Goal: Task Accomplishment & Management: Use online tool/utility

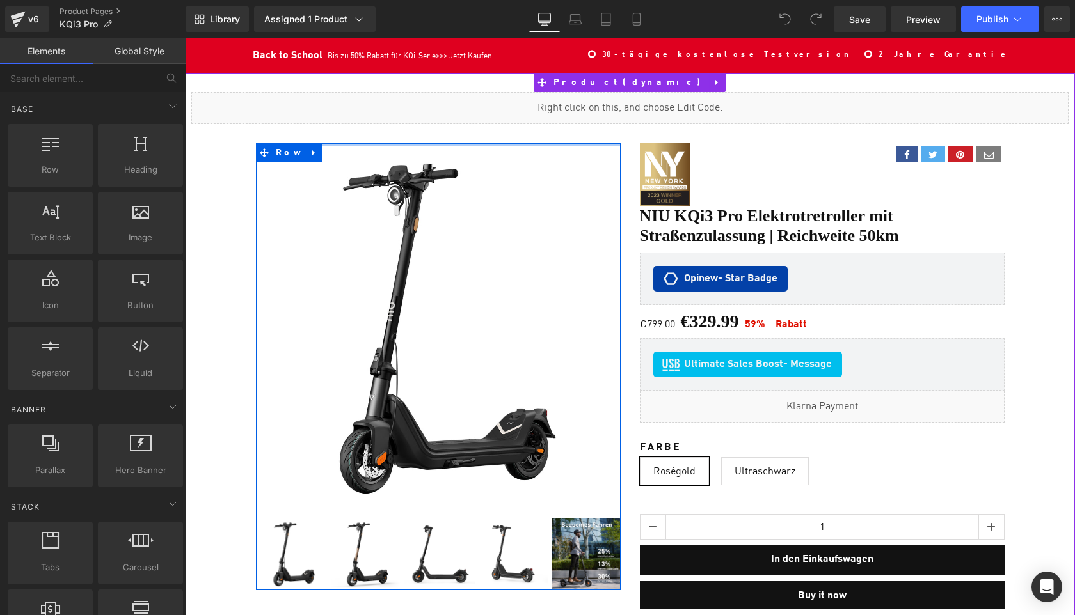
scroll to position [8693, 889]
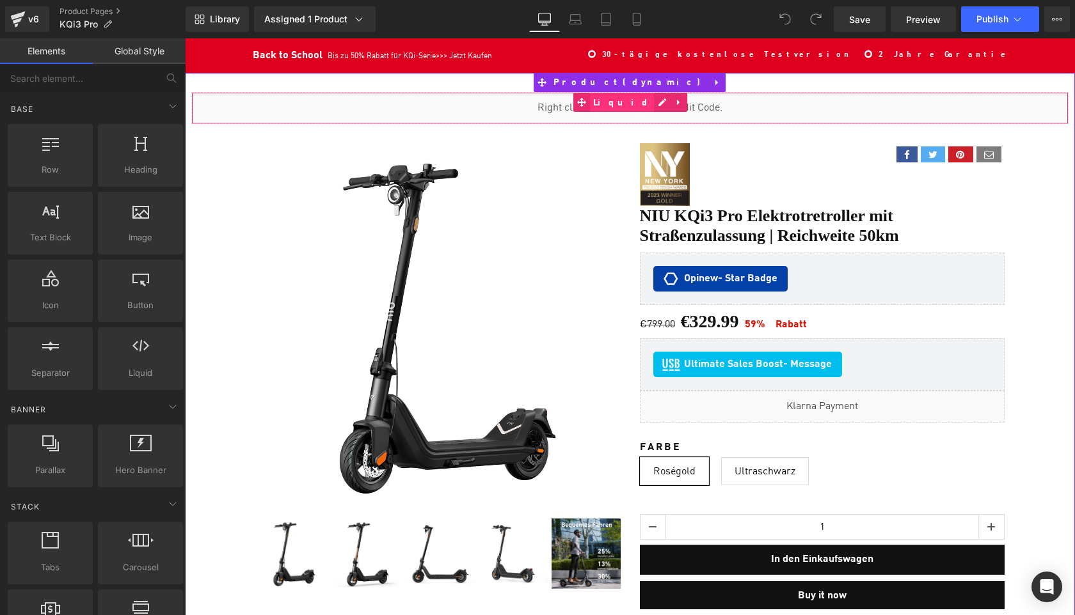
click at [625, 106] on span "Liquid" at bounding box center [622, 102] width 64 height 19
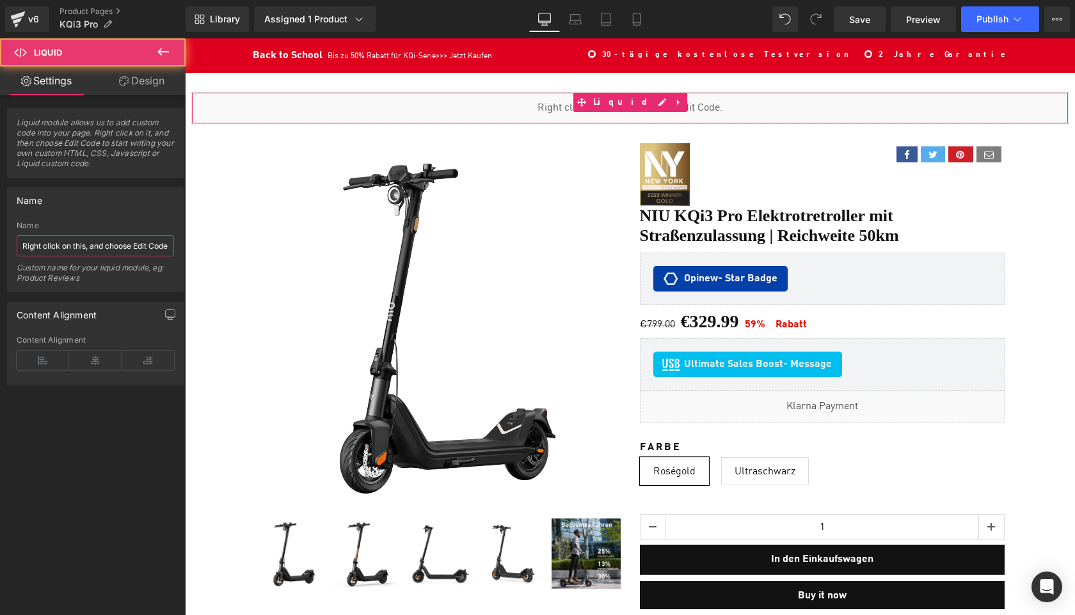
click at [108, 246] on input "Right click on this, and choose Edit Code." at bounding box center [95, 245] width 157 height 21
paste input "Metafield"
type input "Metafield"
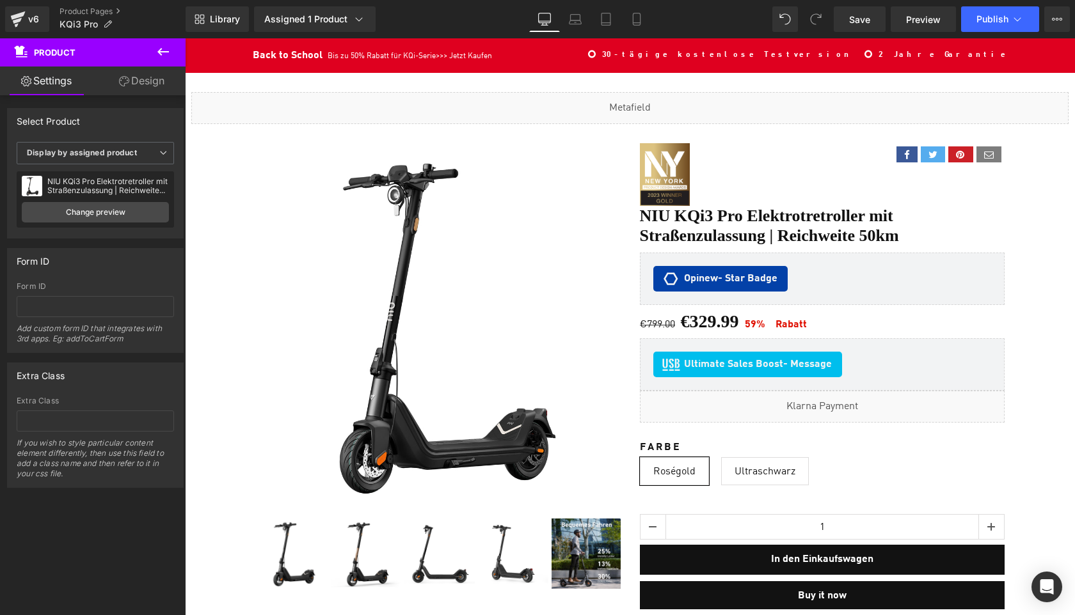
click at [152, 54] on button at bounding box center [163, 52] width 45 height 28
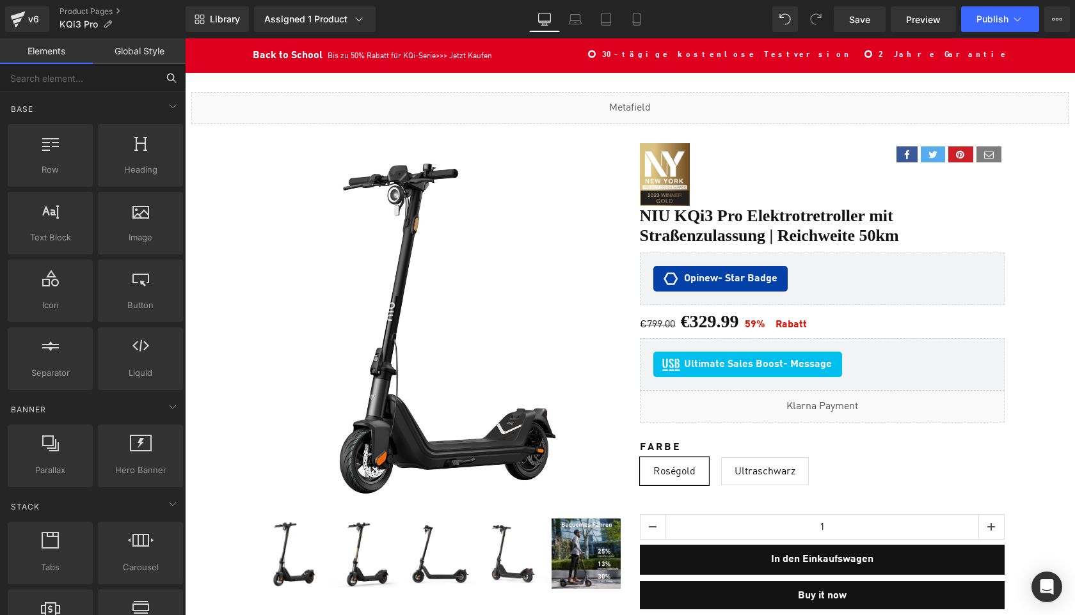
click at [58, 81] on input "text" at bounding box center [78, 78] width 157 height 28
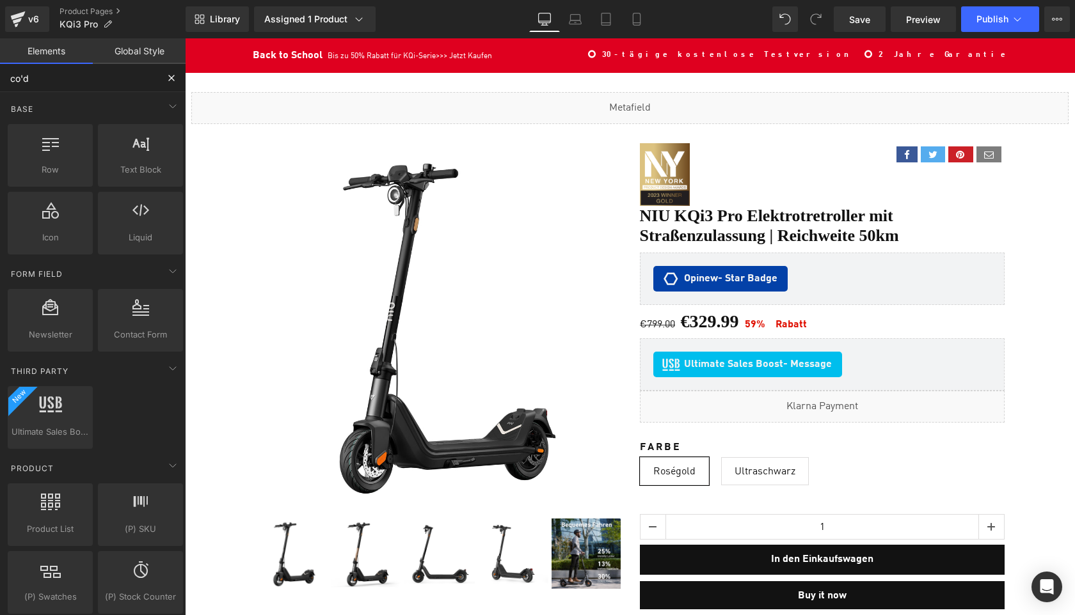
type input "code"
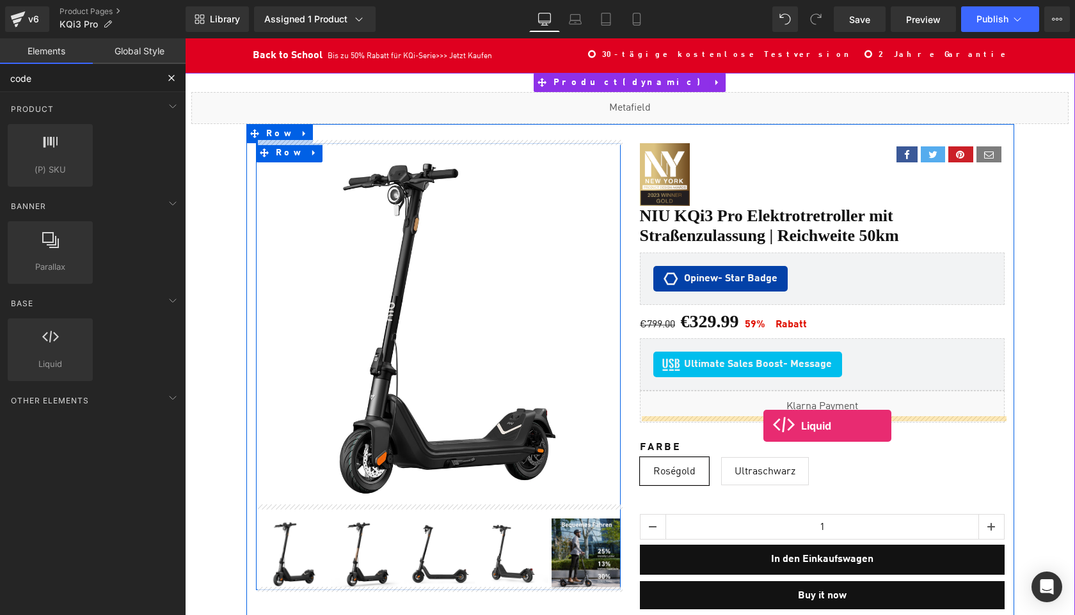
drag, startPoint x: 233, startPoint y: 404, endPoint x: 763, endPoint y: 426, distance: 530.9
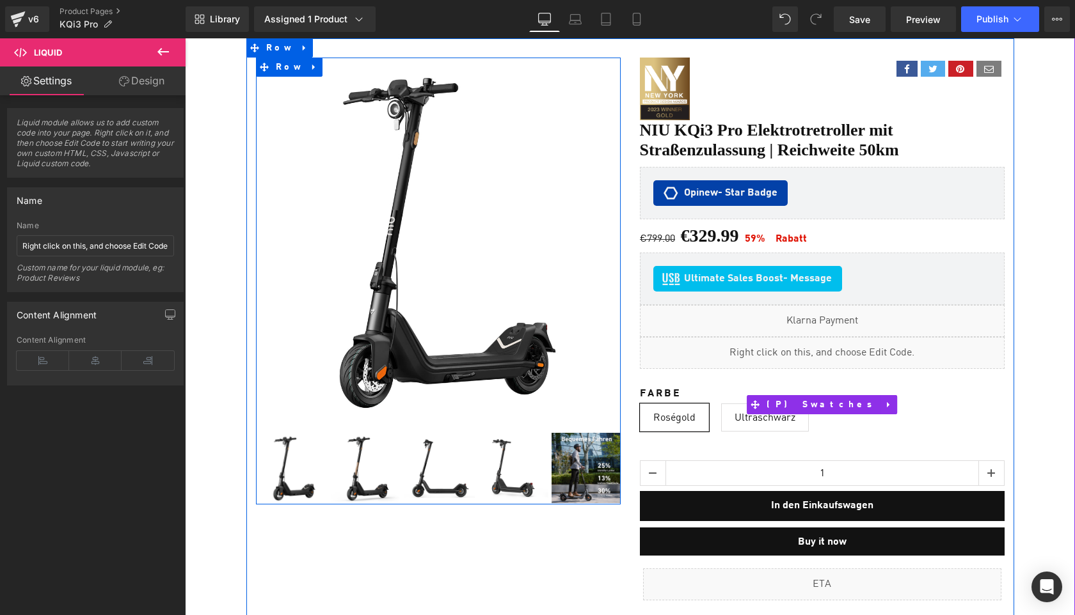
scroll to position [101, 0]
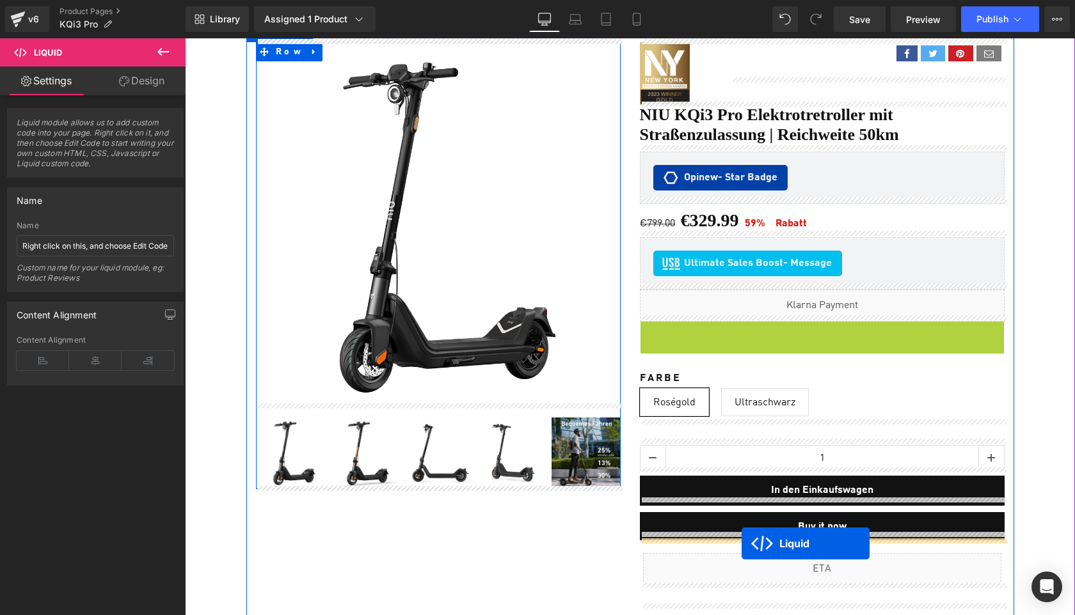
drag, startPoint x: 790, startPoint y: 329, endPoint x: 742, endPoint y: 544, distance: 220.3
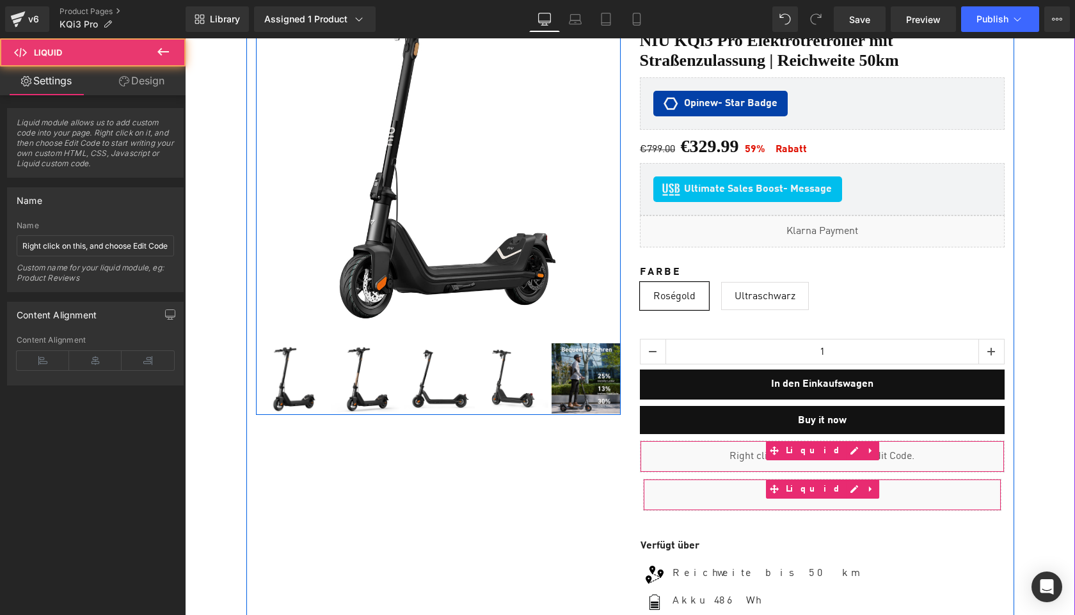
scroll to position [205, 0]
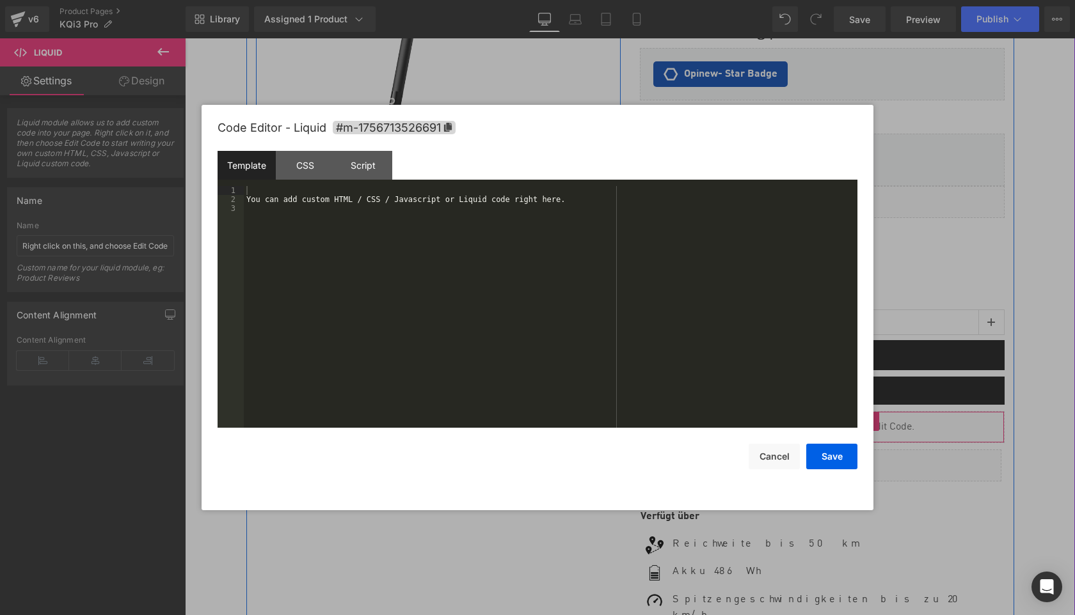
click at [834, 414] on div "Liquid" at bounding box center [822, 427] width 365 height 32
click at [575, 328] on div "You can add custom HTML / CSS / Javascript or Liquid code right here." at bounding box center [551, 316] width 614 height 260
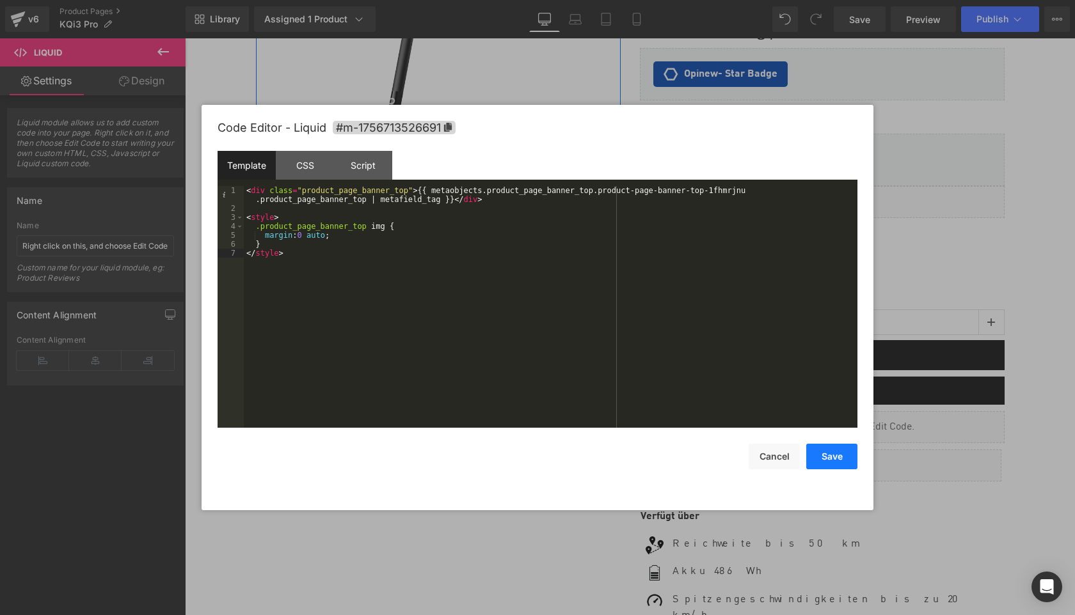
click at [835, 455] on button "Save" at bounding box center [831, 457] width 51 height 26
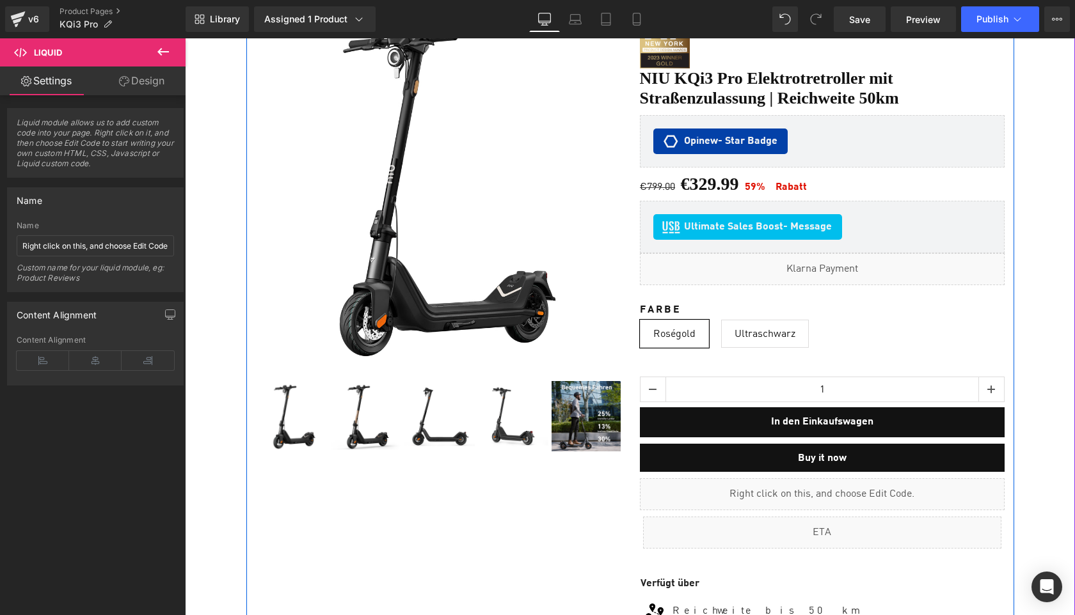
scroll to position [147, 0]
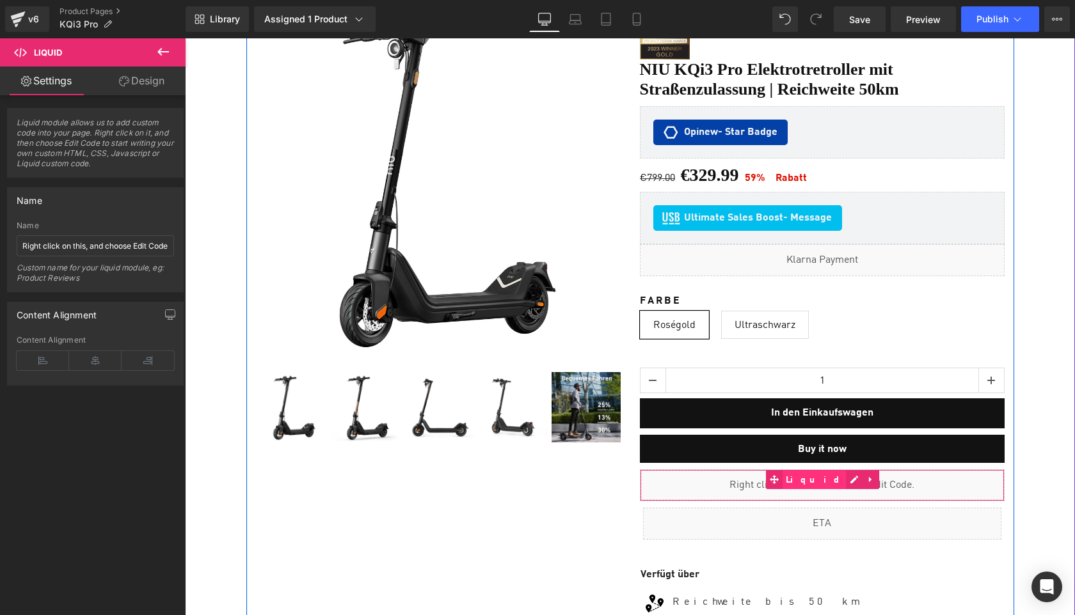
click at [813, 475] on span "Liquid" at bounding box center [814, 480] width 64 height 19
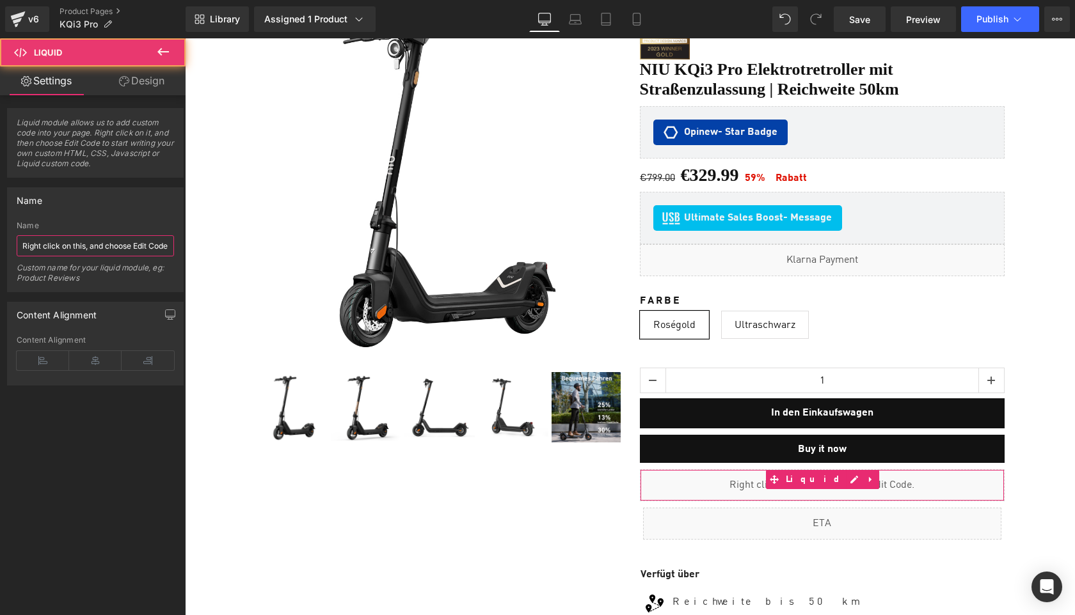
click at [86, 251] on input "Right click on this, and choose Edit Code." at bounding box center [95, 245] width 157 height 21
paste input "Metafields KQi Air"
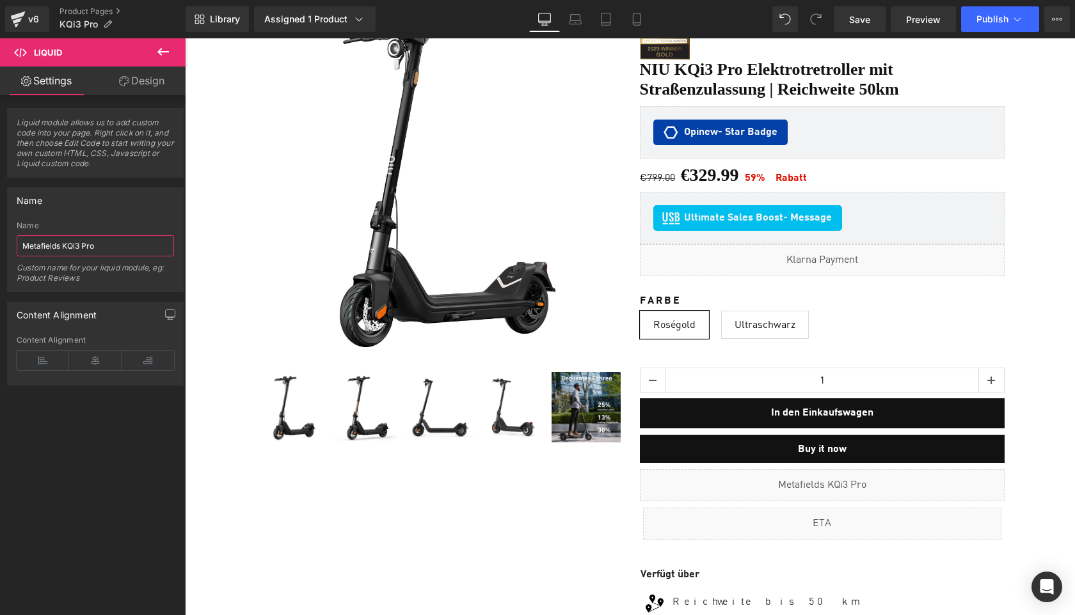
type input "Metafields KQi3 Pro"
click at [167, 49] on icon at bounding box center [162, 51] width 15 height 15
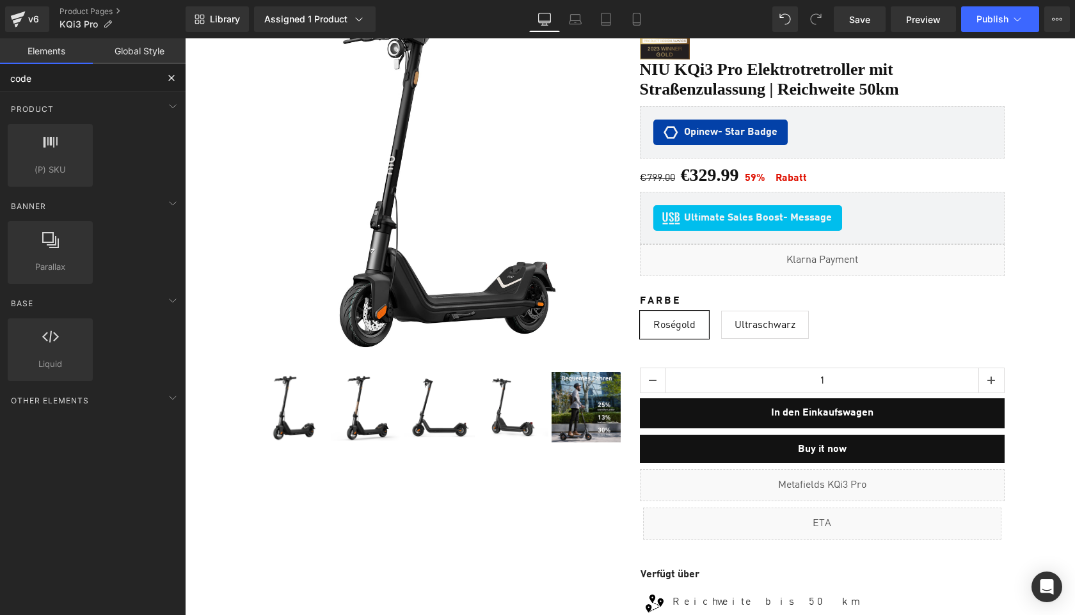
click at [75, 84] on input "code" at bounding box center [78, 78] width 157 height 28
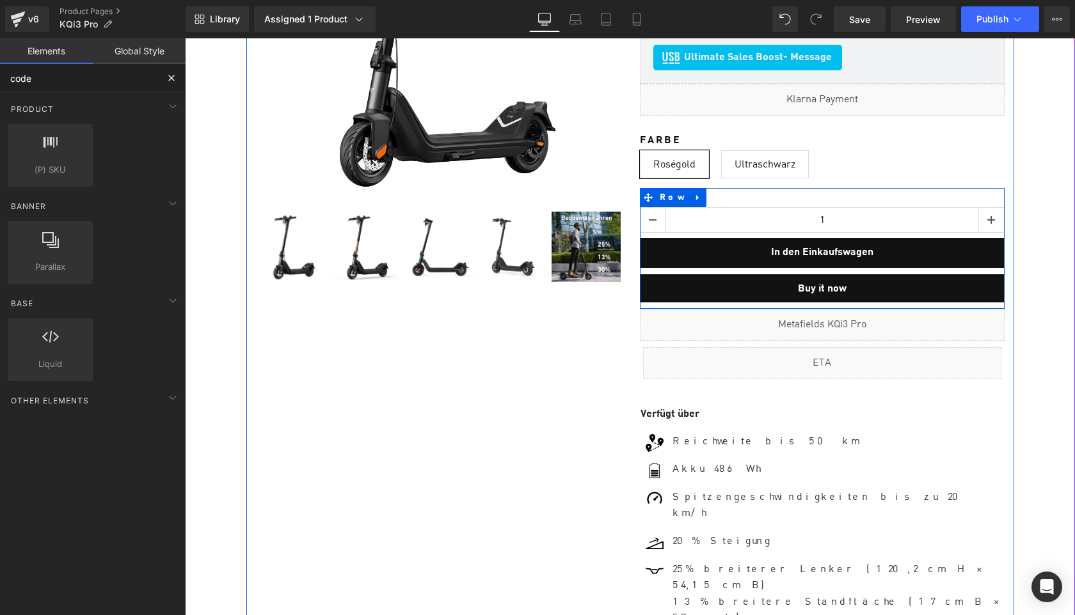
scroll to position [356, 0]
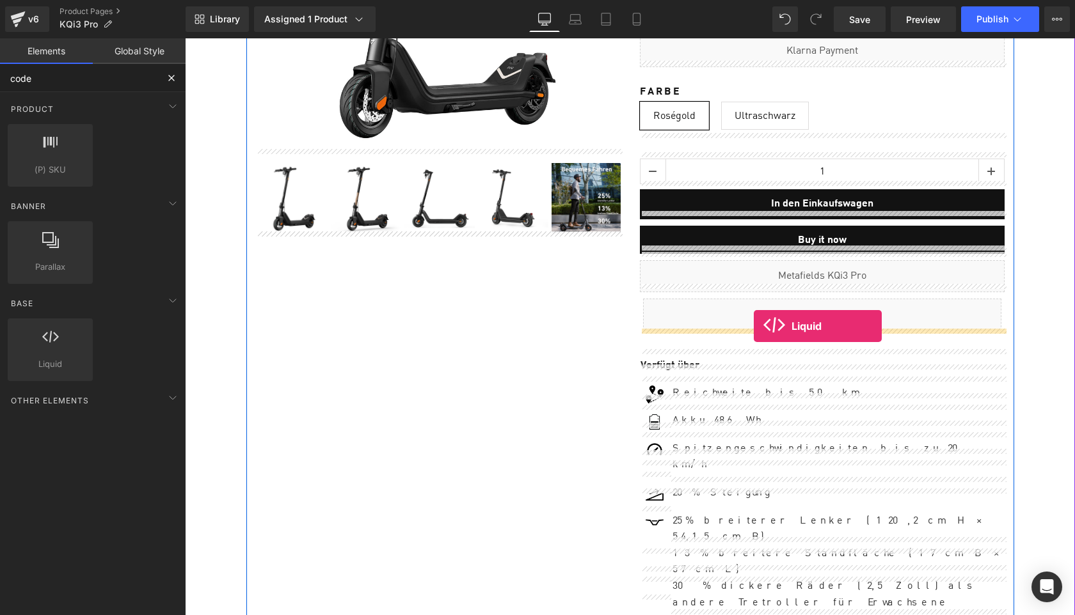
drag, startPoint x: 224, startPoint y: 392, endPoint x: 754, endPoint y: 326, distance: 533.8
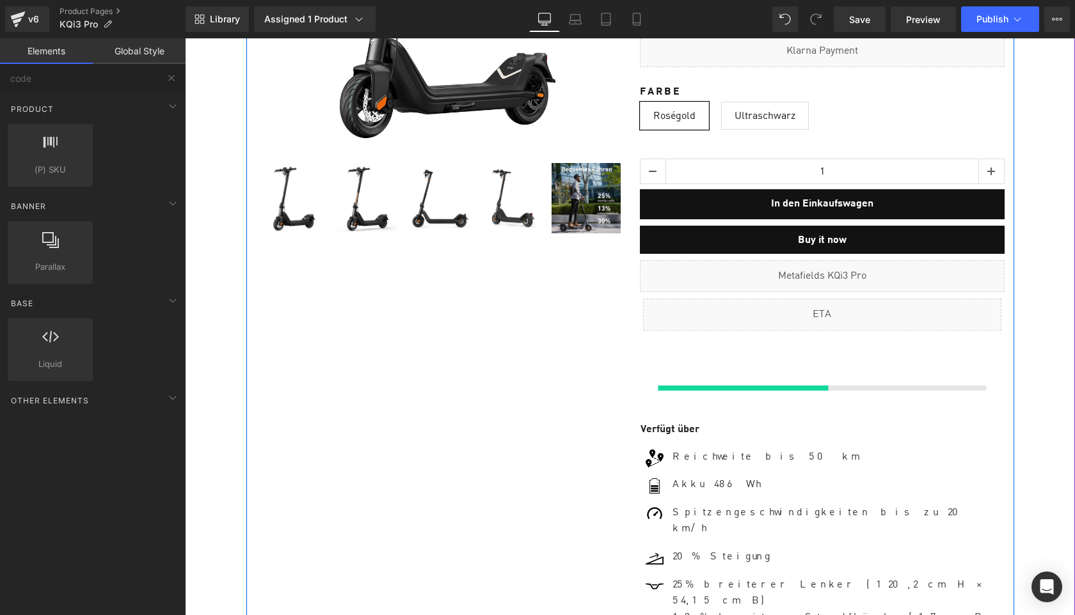
scroll to position [8687, 889]
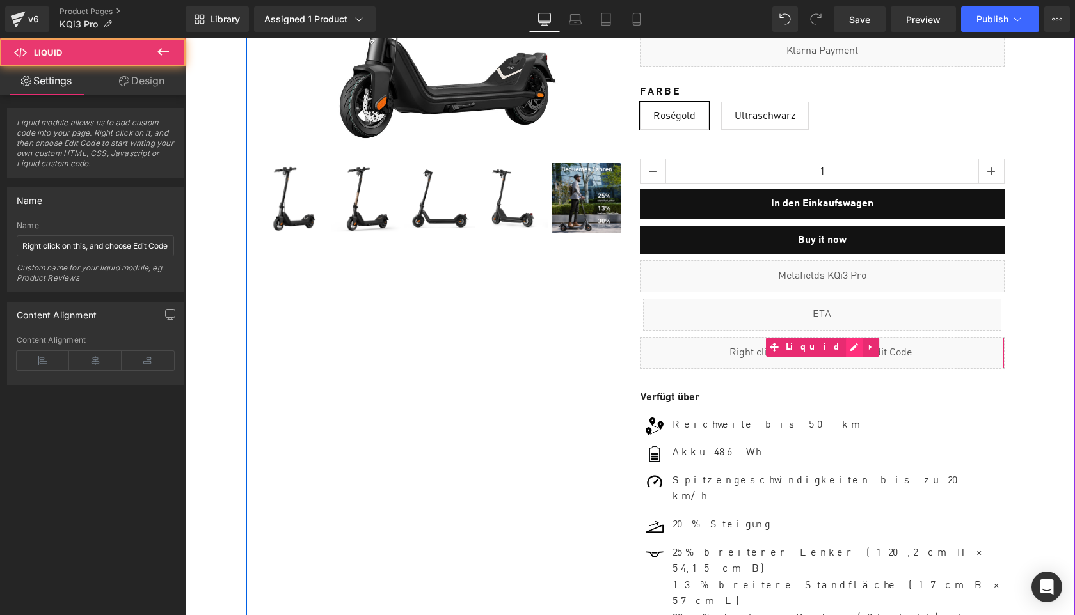
click at [838, 337] on div "Liquid" at bounding box center [822, 353] width 365 height 32
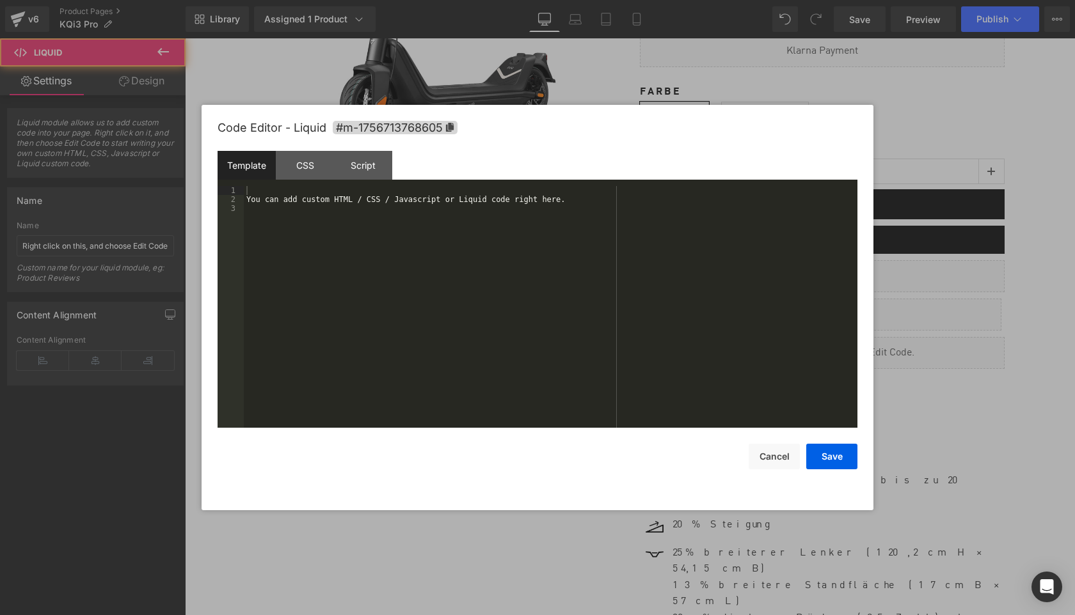
click at [577, 271] on div "You can add custom HTML / CSS / Javascript or Liquid code right here." at bounding box center [551, 316] width 614 height 260
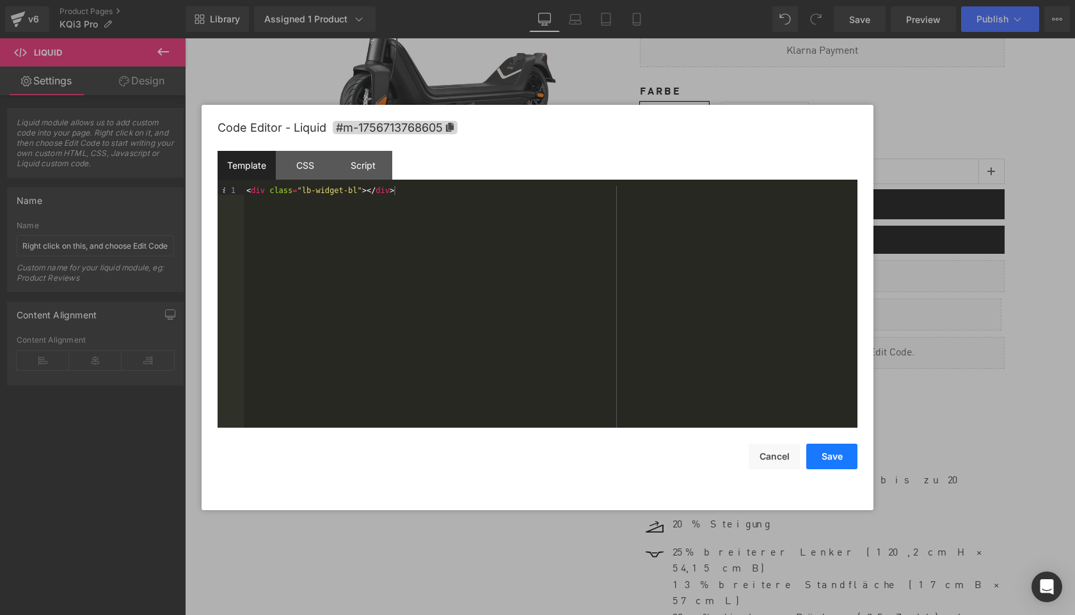
click at [838, 457] on button "Save" at bounding box center [831, 457] width 51 height 26
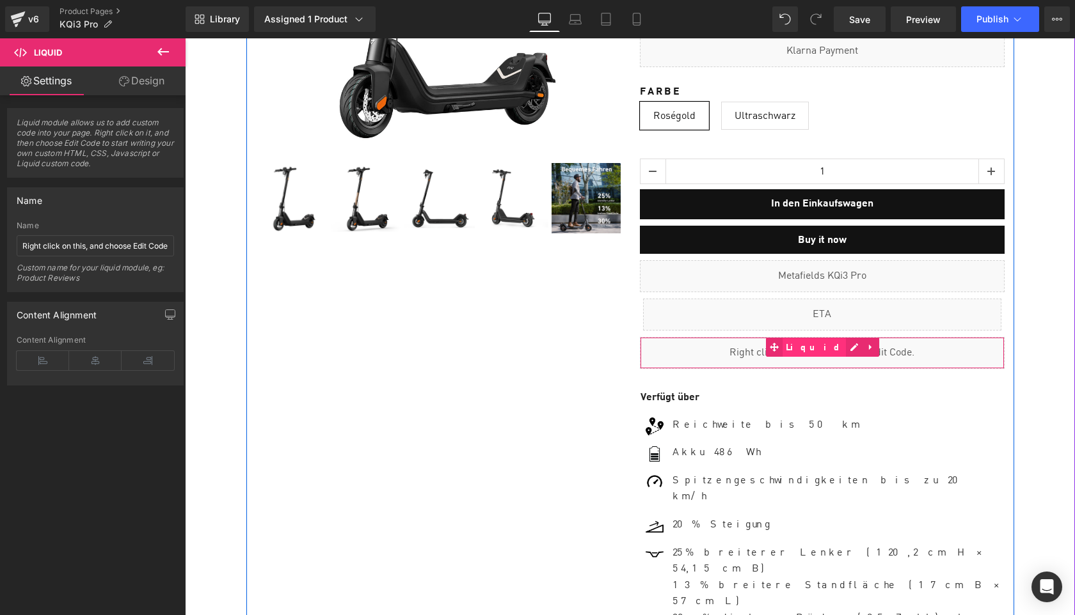
click at [824, 341] on span "Liquid" at bounding box center [814, 347] width 64 height 19
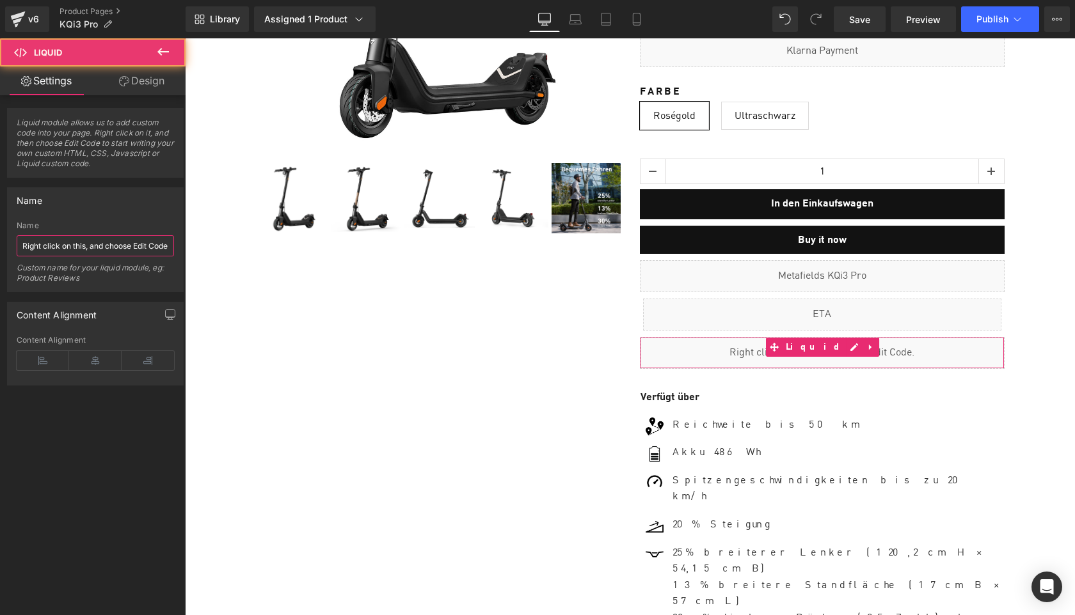
click at [99, 248] on input "Right click on this, and choose Edit Code." at bounding box center [95, 245] width 157 height 21
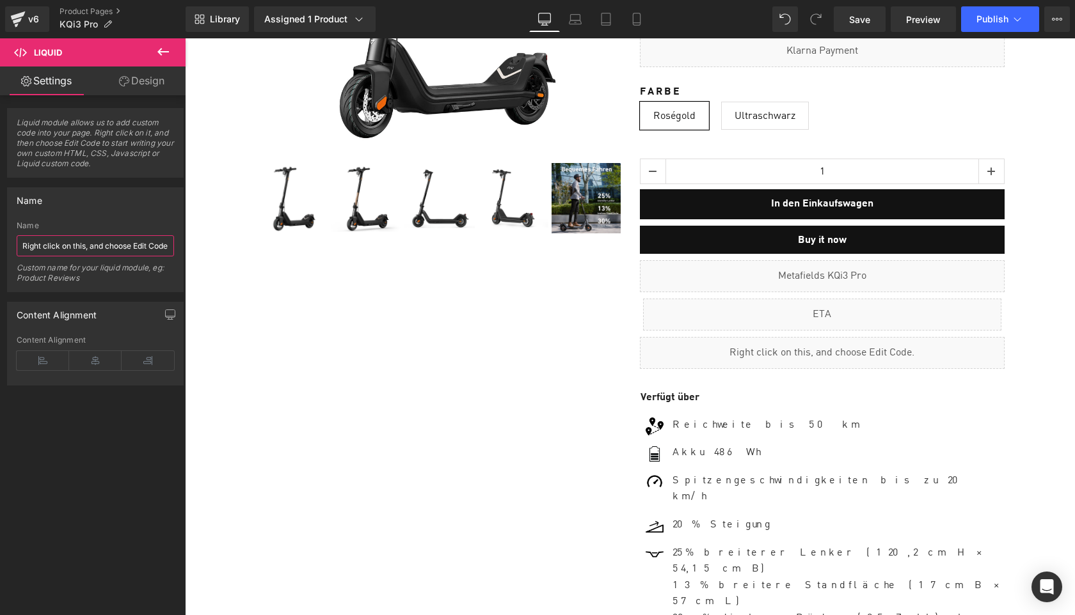
paste input "Sell Easy FBT KQi Air"
type input "Sell Easy FBT KQi3 Pro"
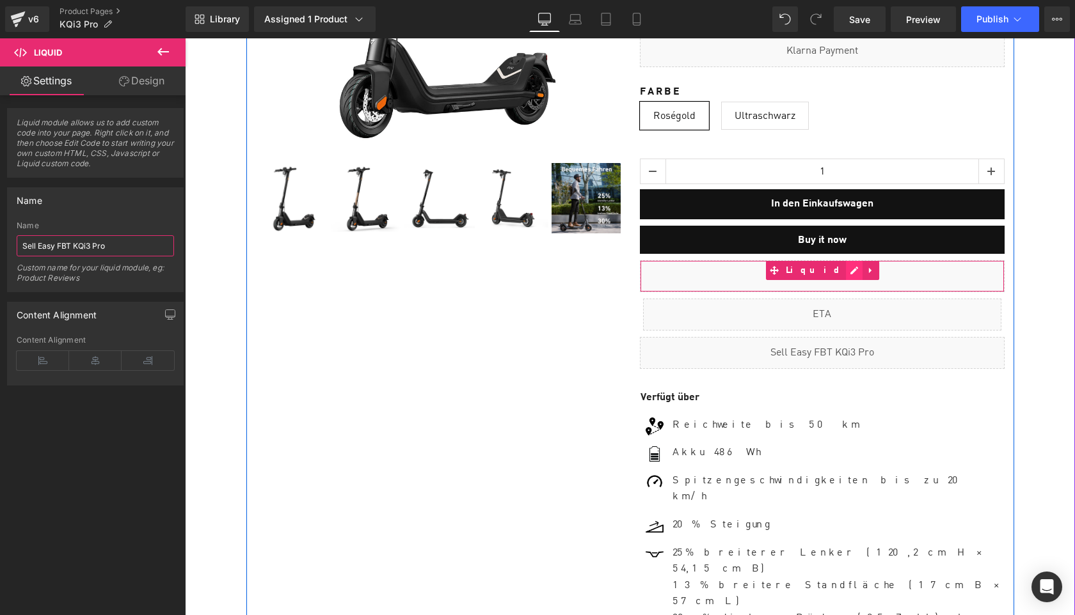
click at [837, 263] on div "Liquid" at bounding box center [822, 276] width 365 height 32
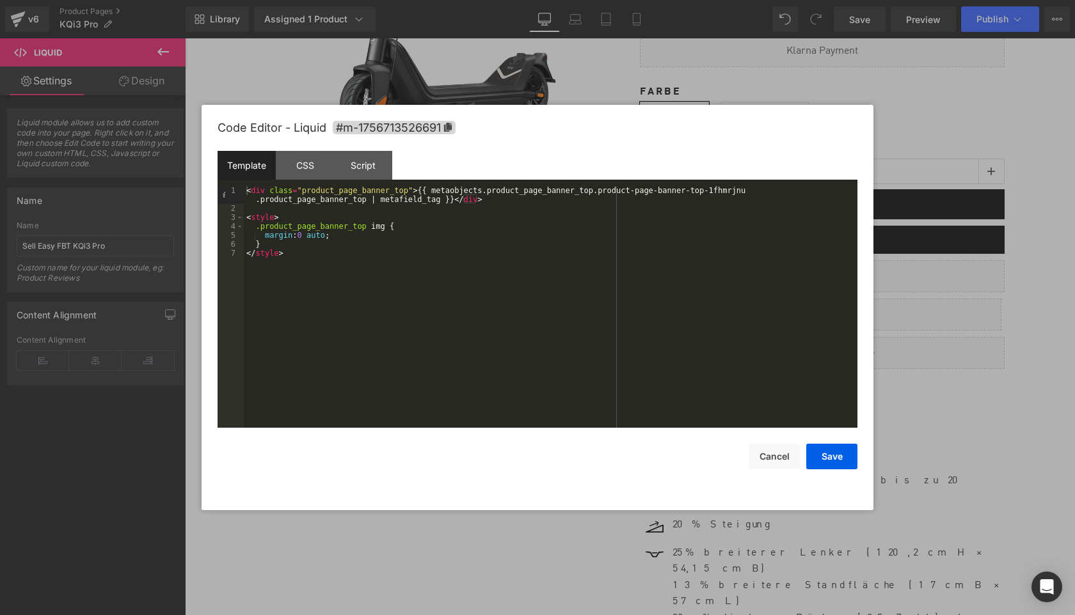
click at [260, 198] on div "< div class = "product_page_banner_top" > {{ metaobjects.product_page_banner_to…" at bounding box center [551, 320] width 614 height 269
click at [830, 462] on button "Save" at bounding box center [831, 457] width 51 height 26
